Goal: Check status: Check status

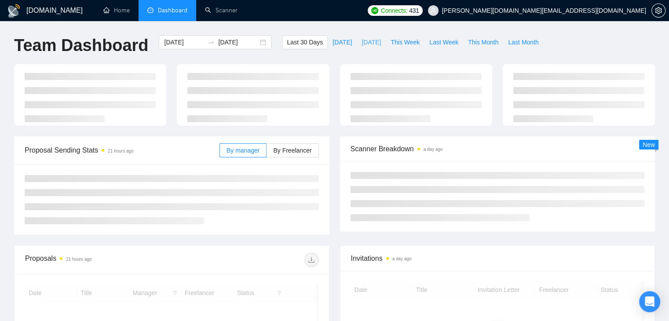
click at [362, 41] on span "[DATE]" at bounding box center [371, 42] width 19 height 10
type input "2025-09-28"
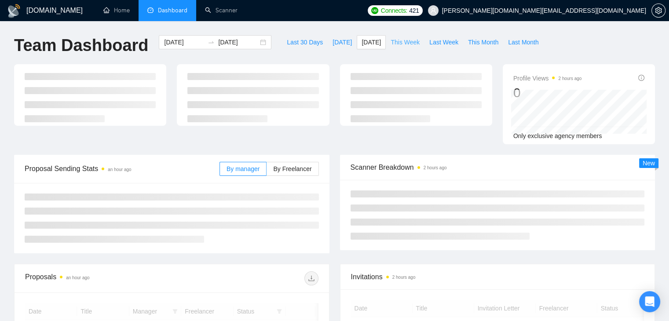
click at [391, 39] on span "This Week" at bounding box center [405, 42] width 29 height 10
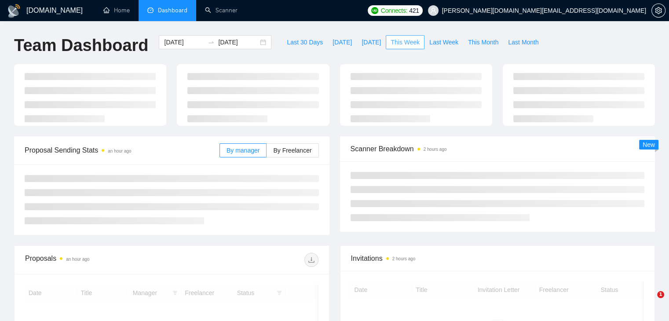
type input "[DATE]"
type input "2025-10-05"
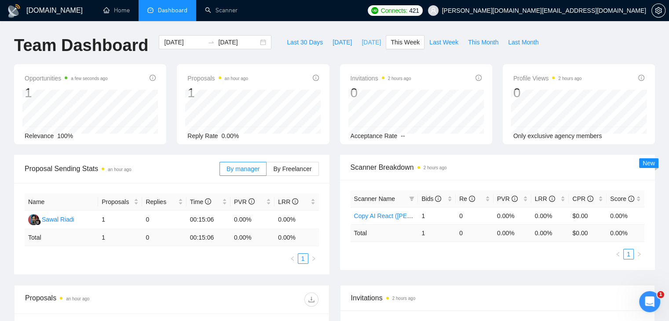
click at [362, 43] on span "[DATE]" at bounding box center [371, 42] width 19 height 10
type input "2025-09-28"
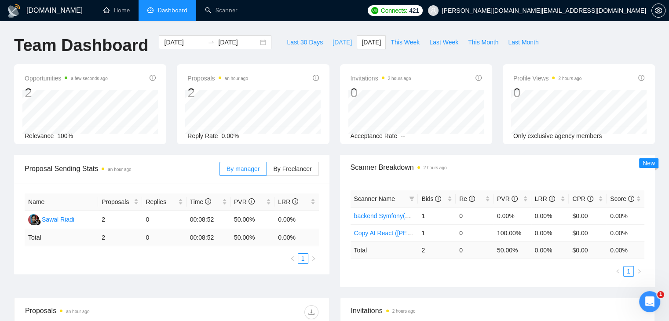
click at [333, 44] on span "[DATE]" at bounding box center [342, 42] width 19 height 10
type input "[DATE]"
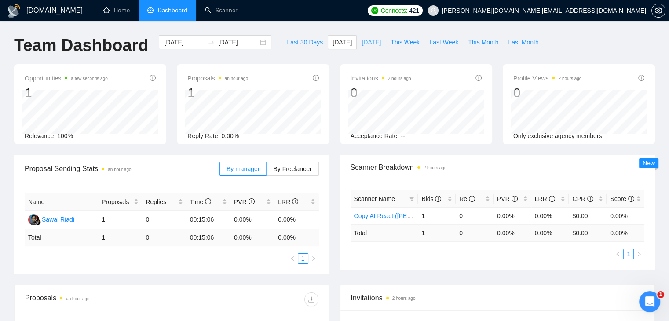
click at [362, 42] on span "[DATE]" at bounding box center [371, 42] width 19 height 10
type input "2025-09-28"
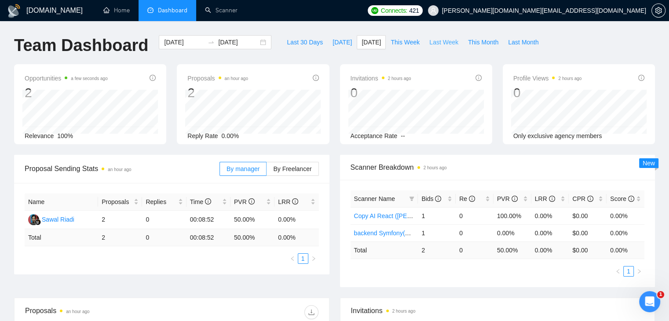
click at [430, 40] on span "Last Week" at bounding box center [444, 42] width 29 height 10
type input "2025-09-22"
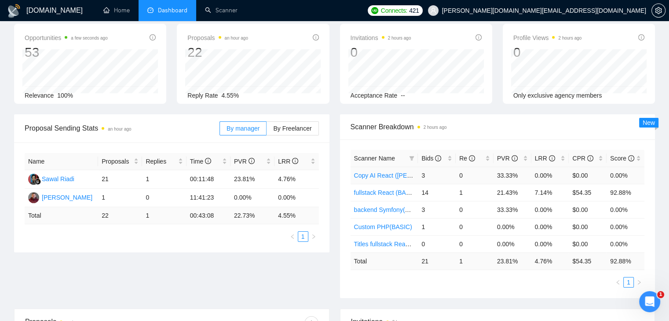
scroll to position [44, 0]
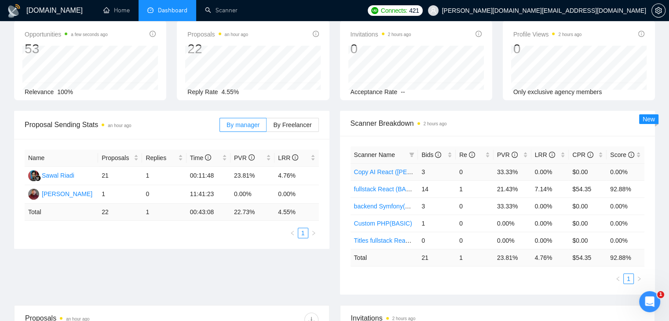
click at [374, 169] on link "Copy AI React ([PERSON_NAME])" at bounding box center [402, 172] width 96 height 7
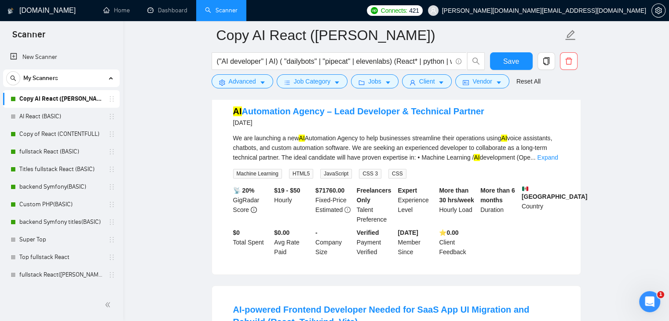
scroll to position [660, 0]
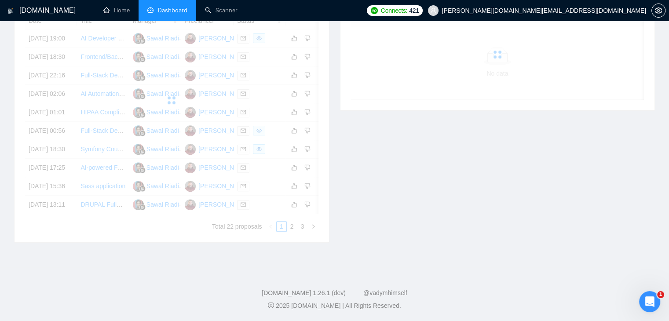
scroll to position [44, 0]
